Goal: Task Accomplishment & Management: Manage account settings

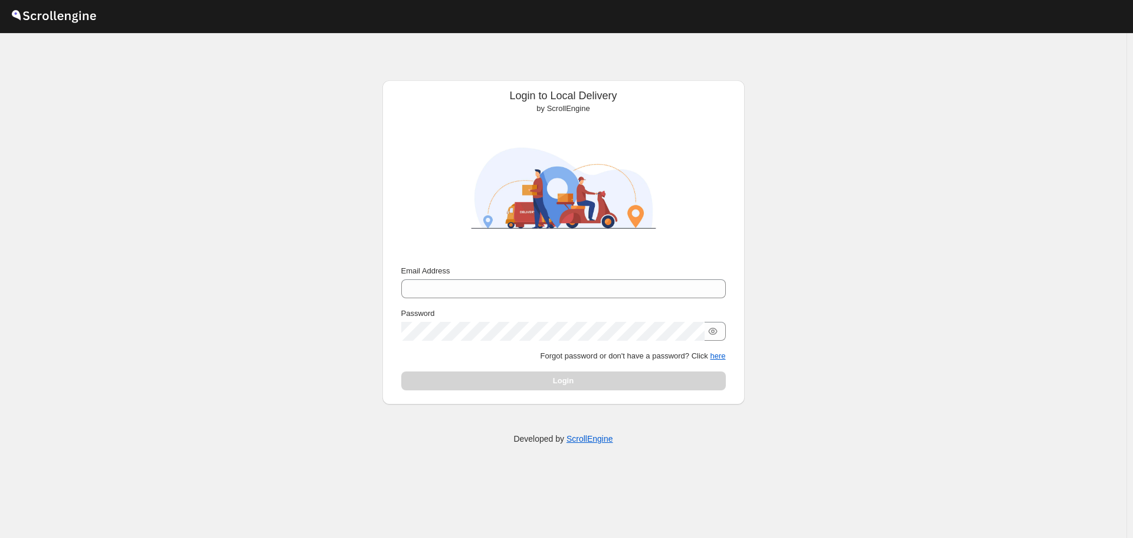
click at [660, 302] on div "Email Address Password Forgot password or don't have a password? Click here Log…" at bounding box center [563, 327] width 325 height 125
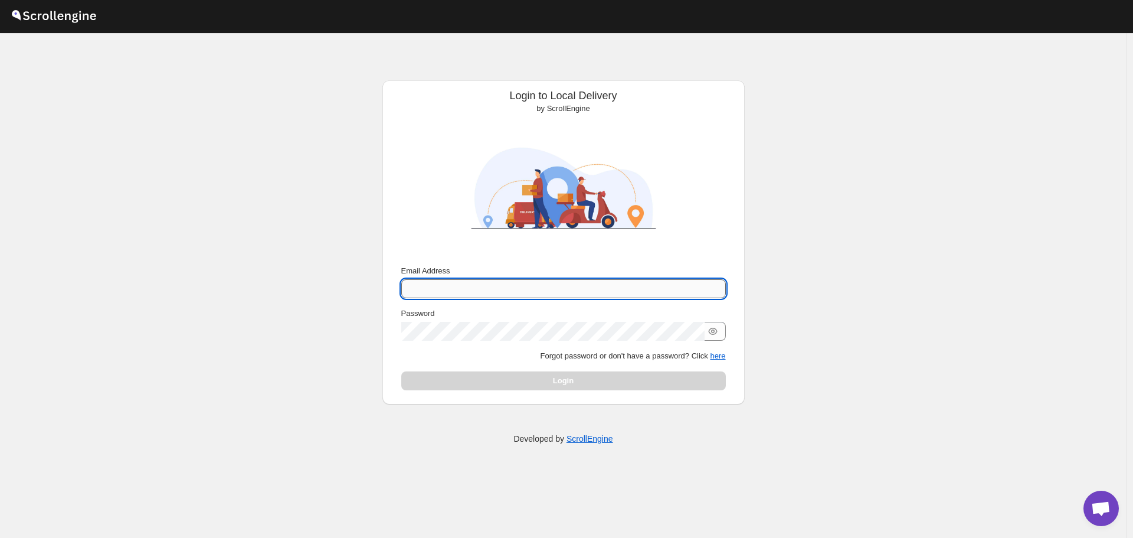
click at [652, 287] on input "Email Address" at bounding box center [563, 288] width 325 height 19
click at [431, 281] on input "Email Address" at bounding box center [563, 288] width 325 height 19
click at [467, 291] on input "Email Address" at bounding box center [563, 288] width 325 height 19
paste input "milgosutyonetim@gmail.com"
type input "milgosutyonetim@gmail.com"
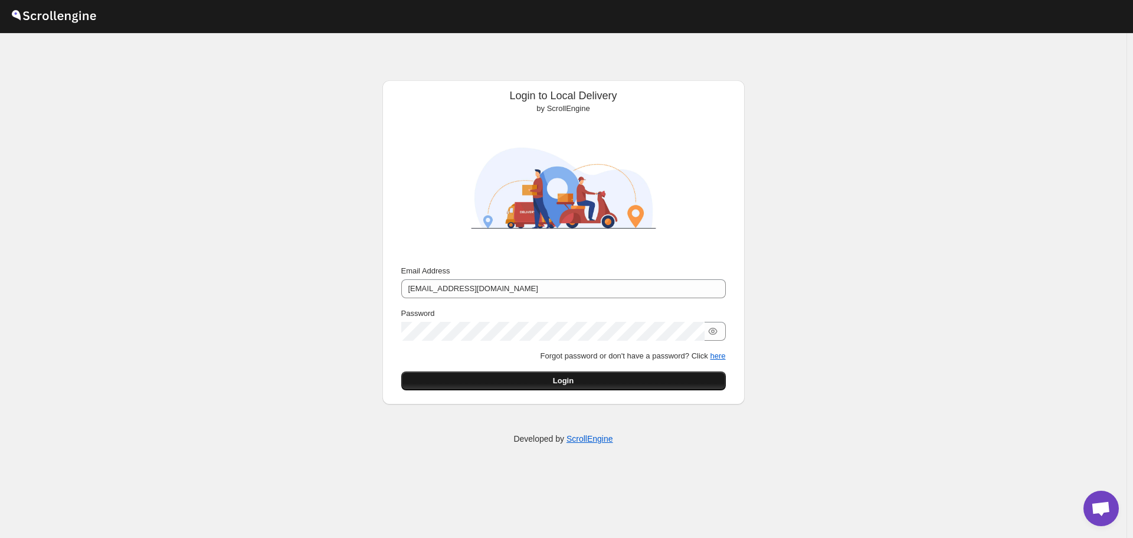
click at [663, 385] on button "Login" at bounding box center [563, 380] width 325 height 19
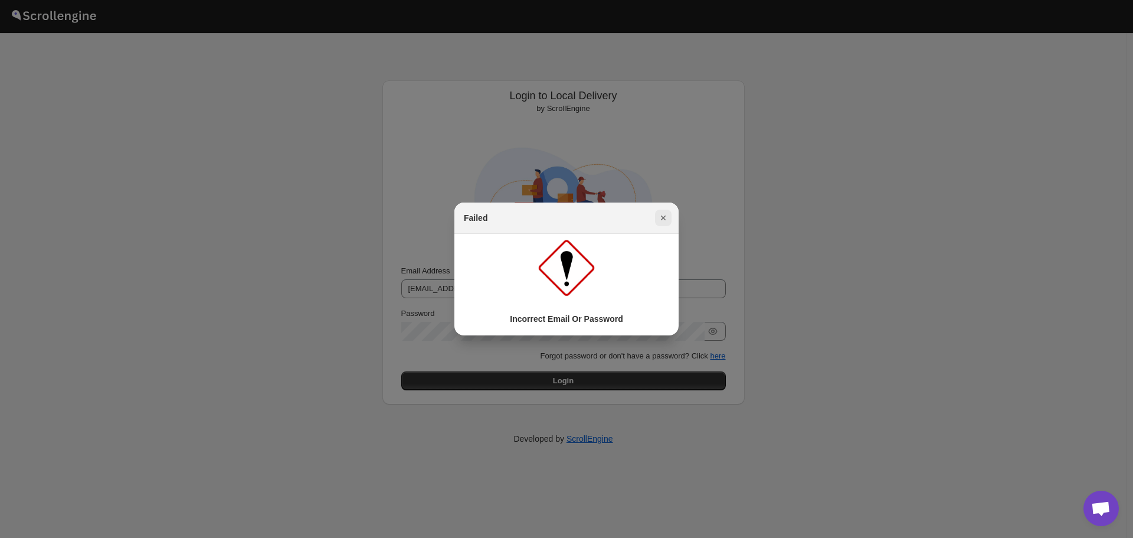
click at [666, 220] on icon "Close" at bounding box center [663, 218] width 12 height 12
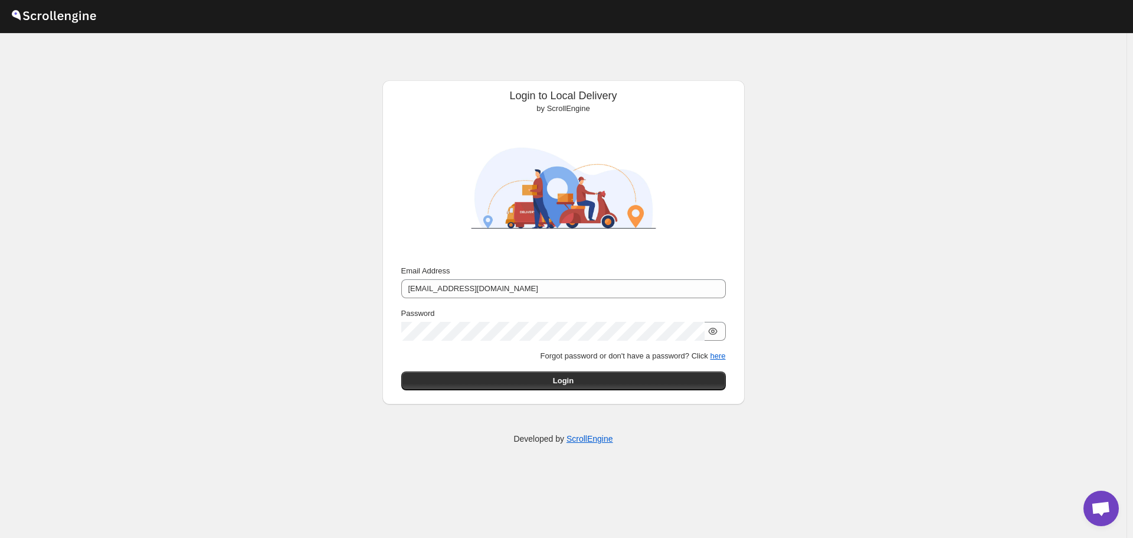
click at [714, 327] on icon "button" at bounding box center [713, 331] width 12 height 12
click at [628, 375] on button "Login" at bounding box center [563, 380] width 325 height 19
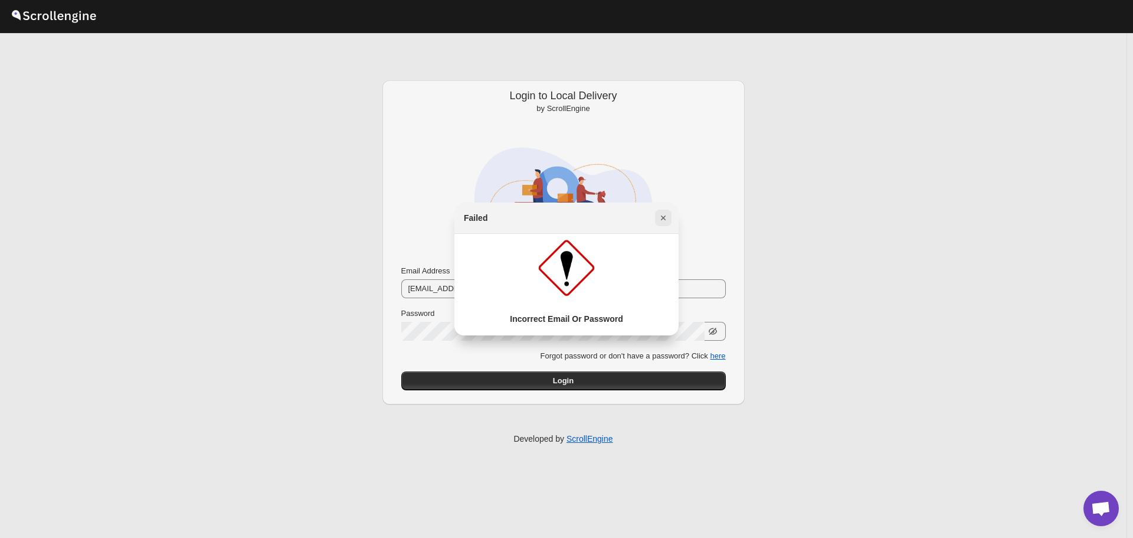
click at [656, 224] on button "Close" at bounding box center [663, 217] width 17 height 17
